Goal: Task Accomplishment & Management: Complete application form

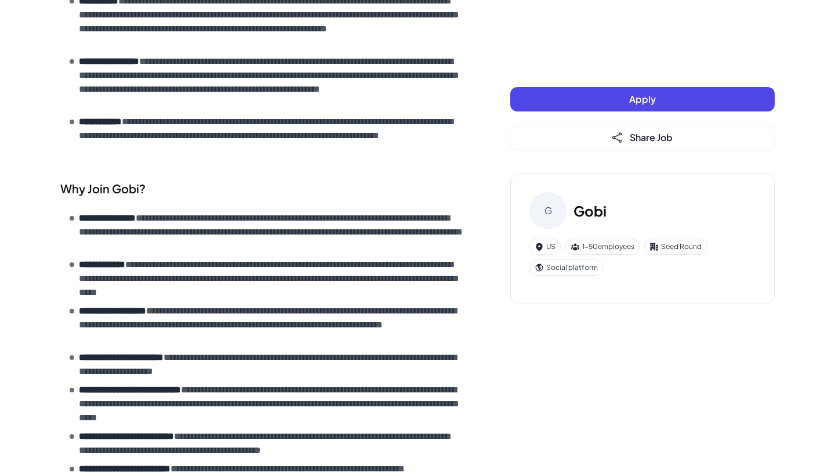
scroll to position [814, 0]
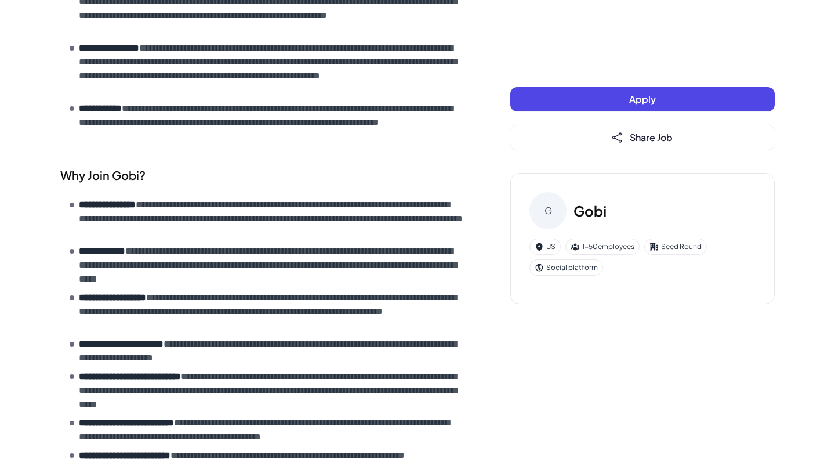
click at [573, 99] on button "Apply" at bounding box center [643, 99] width 265 height 24
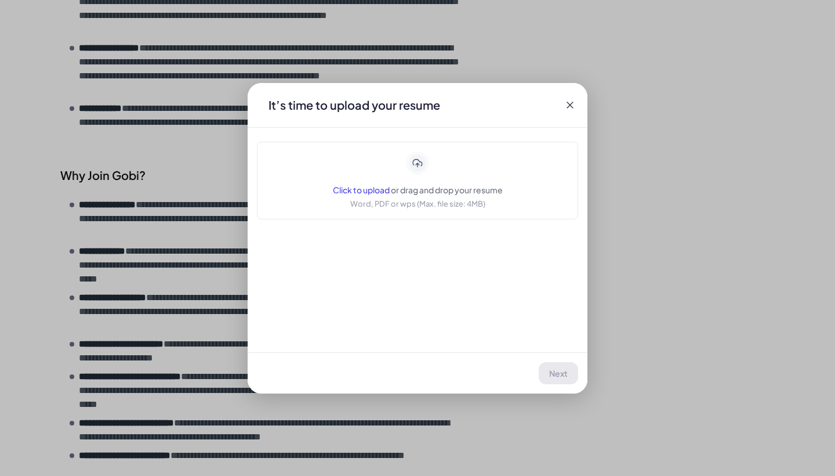
click at [380, 187] on span "Click to upload" at bounding box center [361, 189] width 57 height 10
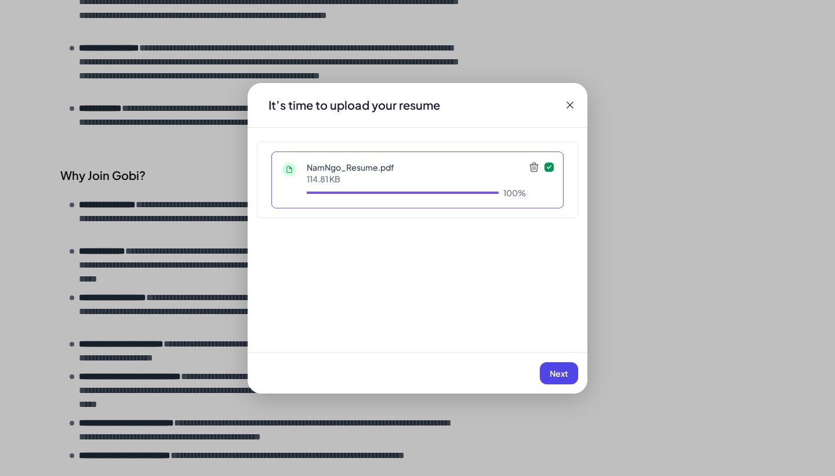
click at [560, 369] on span "Next" at bounding box center [559, 373] width 19 height 10
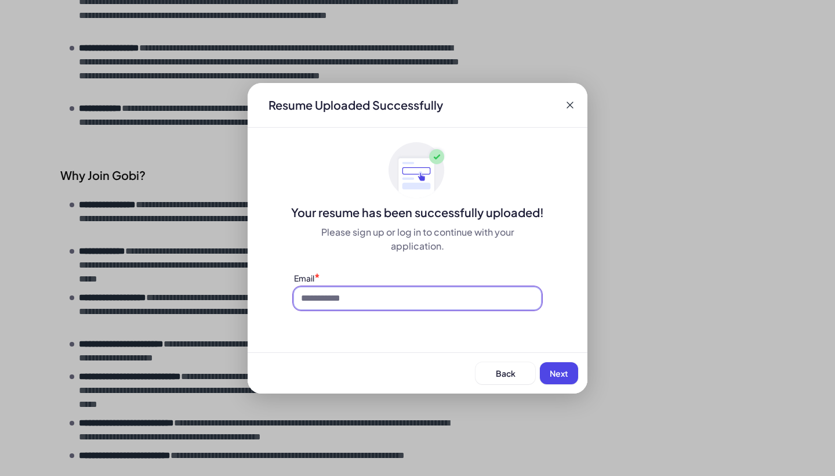
click at [383, 300] on input at bounding box center [417, 298] width 247 height 22
type input "**********"
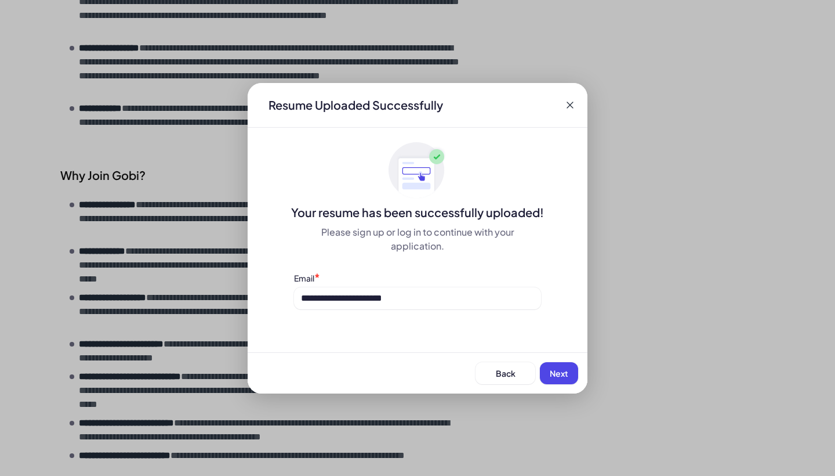
click at [564, 370] on span "Next" at bounding box center [559, 373] width 19 height 10
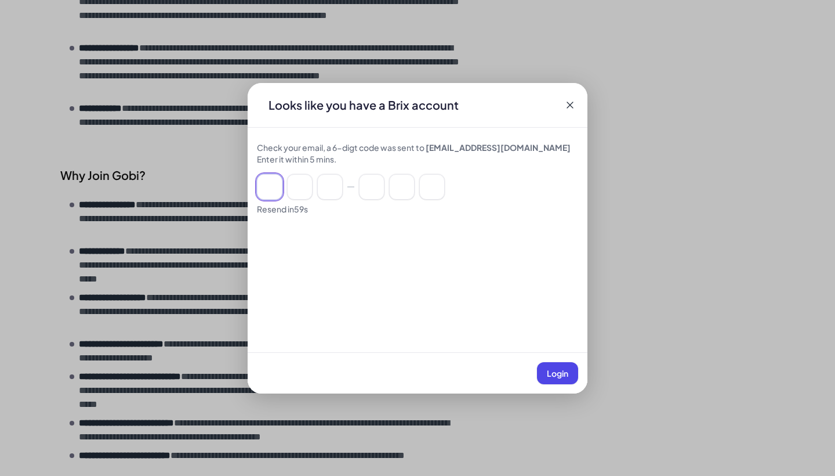
click at [267, 190] on input at bounding box center [270, 187] width 26 height 26
paste input "******"
type input "*"
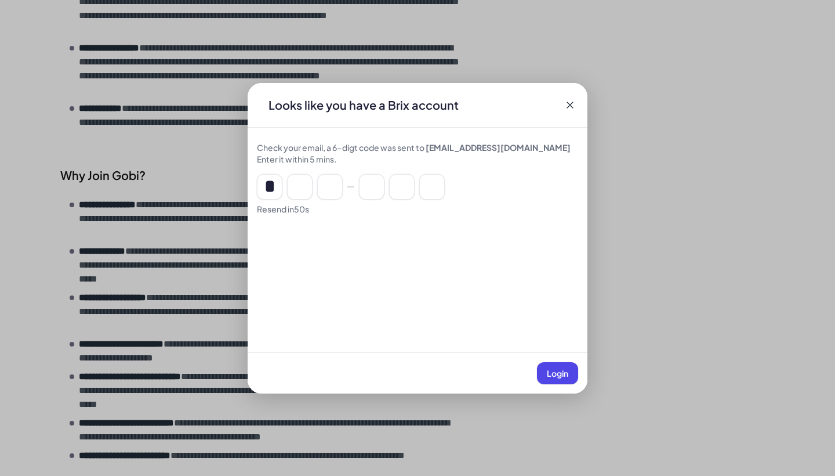
type input "*"
click at [556, 370] on span "Login" at bounding box center [557, 373] width 21 height 10
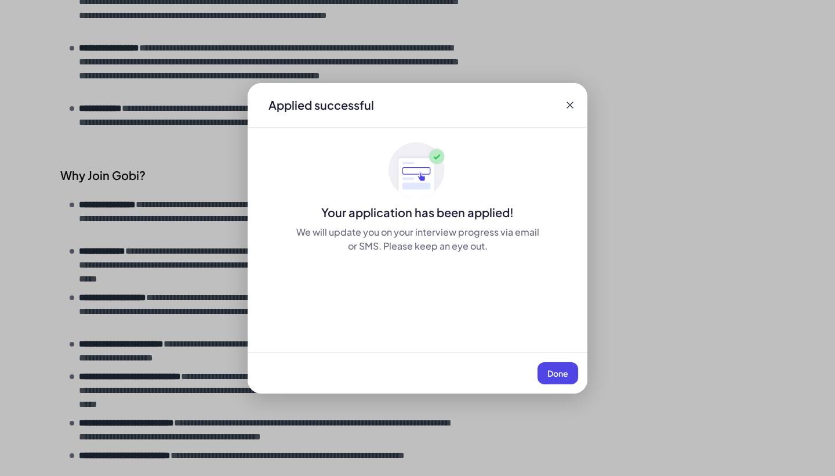
click at [548, 368] on span "Done" at bounding box center [558, 373] width 21 height 10
